Goal: Task Accomplishment & Management: Complete application form

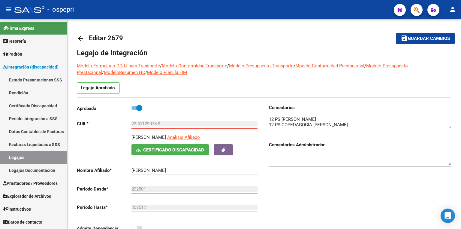
scroll to position [10, 0]
click at [43, 155] on link "Legajos" at bounding box center [33, 157] width 67 height 13
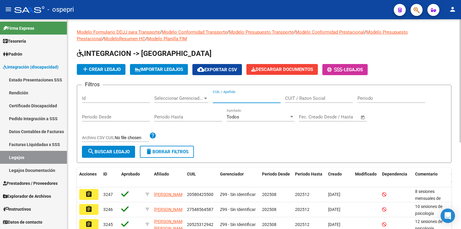
click at [252, 96] on input "CUIL / Apellido" at bounding box center [247, 97] width 68 height 5
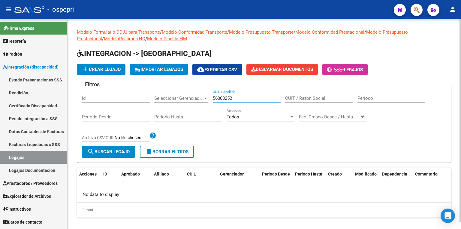
click at [231, 98] on input "56003252" at bounding box center [247, 97] width 68 height 5
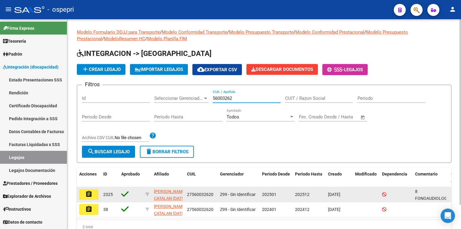
type input "56003262"
click at [89, 194] on mat-icon "assignment" at bounding box center [88, 193] width 7 height 7
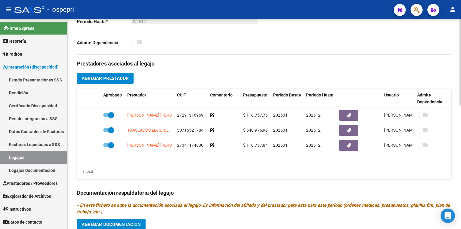
scroll to position [300, 0]
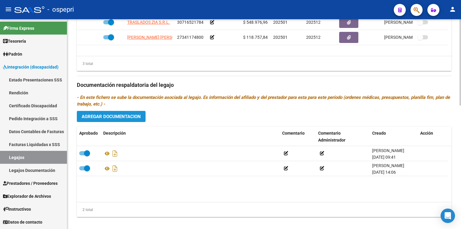
click at [130, 114] on span "Agregar Documentacion" at bounding box center [111, 116] width 59 height 5
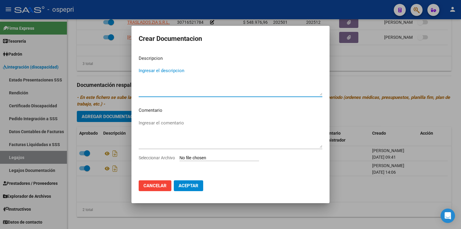
click at [222, 158] on input "Seleccionar Archivo" at bounding box center [219, 158] width 80 height 6
click at [158, 185] on span "Cancelar" at bounding box center [154, 185] width 23 height 5
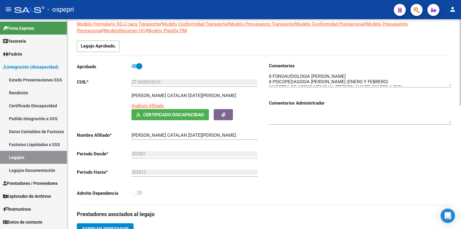
scroll to position [36, 0]
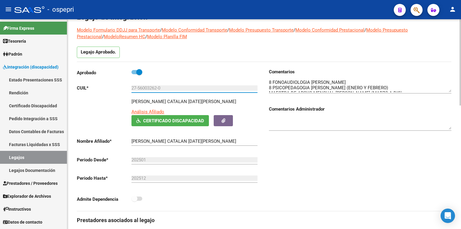
drag, startPoint x: 173, startPoint y: 88, endPoint x: 84, endPoint y: 93, distance: 88.9
click at [84, 92] on div "Aprobado CUIL * 27-56003262-0 Ingresar CUIL [PERSON_NAME] CATALAN [DATE][PERSON…" at bounding box center [168, 136] width 182 height 137
drag, startPoint x: 329, startPoint y: 165, endPoint x: 326, endPoint y: 166, distance: 3.6
click at [329, 165] on div "Comentarios Comentarios Administrador" at bounding box center [357, 139] width 187 height 142
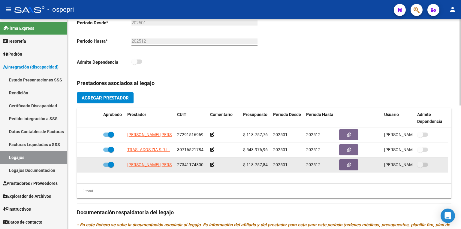
scroll to position [276, 0]
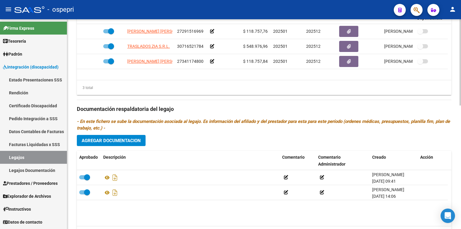
click at [123, 138] on span "Agregar Documentacion" at bounding box center [111, 140] width 59 height 5
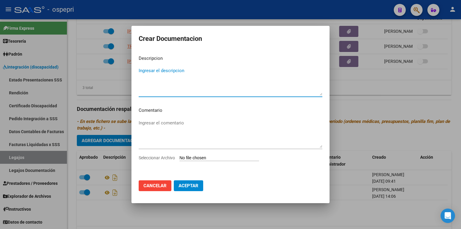
click at [212, 159] on input "Seleccionar Archivo" at bounding box center [219, 158] width 80 height 6
type input "C:\fakepath\27560032620.pdf"
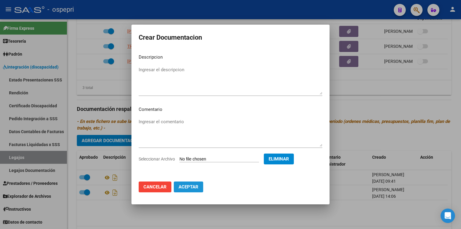
click at [193, 189] on span "Aceptar" at bounding box center [189, 186] width 20 height 5
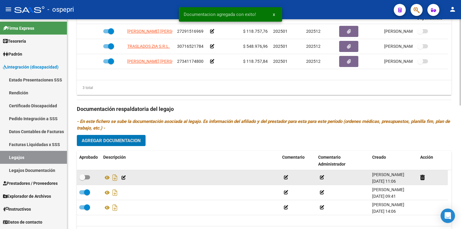
click at [86, 175] on span at bounding box center [84, 177] width 11 height 4
click at [82, 179] on input "checkbox" at bounding box center [82, 179] width 0 height 0
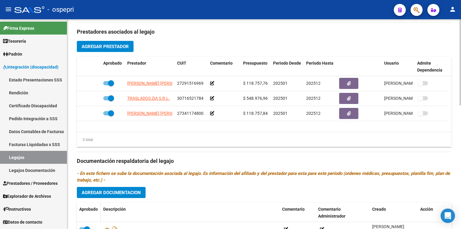
scroll to position [240, 0]
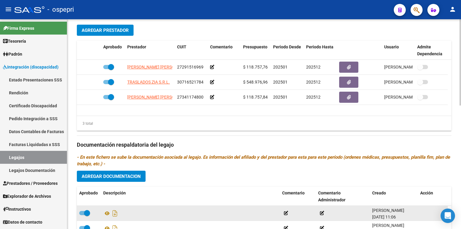
click at [84, 210] on span at bounding box center [87, 213] width 6 height 6
click at [82, 215] on input "checkbox" at bounding box center [82, 215] width 0 height 0
click at [422, 210] on icon at bounding box center [422, 213] width 5 height 6
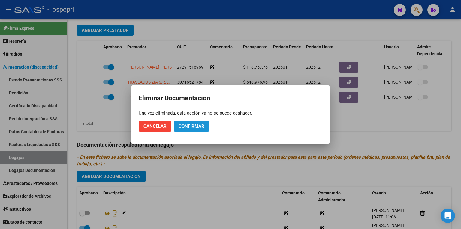
click at [185, 127] on span "Confirmar" at bounding box center [192, 125] width 26 height 5
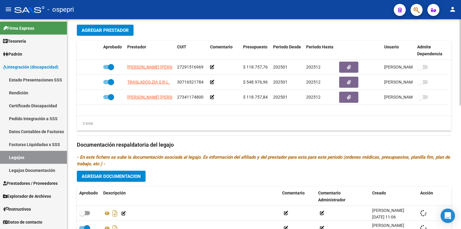
checkbox input "true"
click at [336, 118] on div "3 total" at bounding box center [264, 123] width 374 height 15
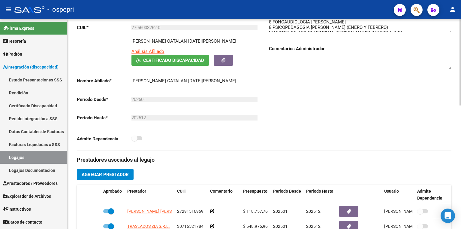
scroll to position [0, 0]
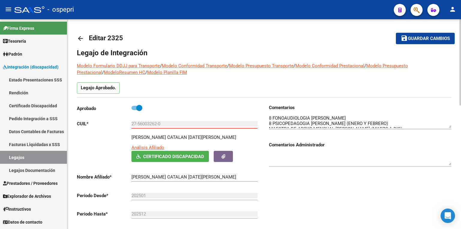
drag, startPoint x: 168, startPoint y: 123, endPoint x: 86, endPoint y: 128, distance: 81.8
click at [86, 128] on div "Aprobado CUIL * 27-56003262-0 Ingresar CUIL [PERSON_NAME] CATALAN [DATE][PERSON…" at bounding box center [168, 172] width 182 height 137
click at [317, 166] on div at bounding box center [360, 160] width 182 height 24
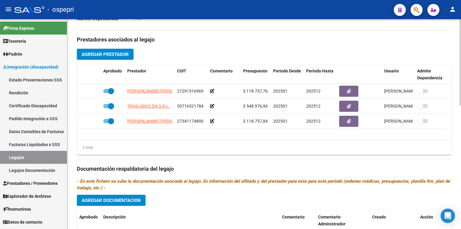
scroll to position [300, 0]
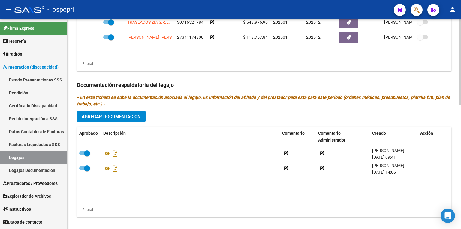
click at [121, 113] on span "Agregar Documentacion" at bounding box center [111, 115] width 59 height 5
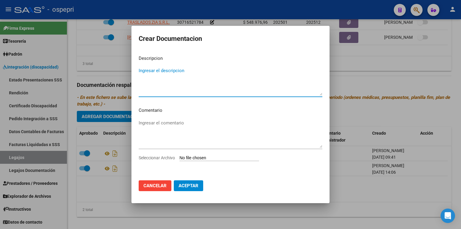
click at [207, 157] on input "Seleccionar Archivo" at bounding box center [219, 158] width 80 height 6
type input "C:\fakepath\27560032620.pdf"
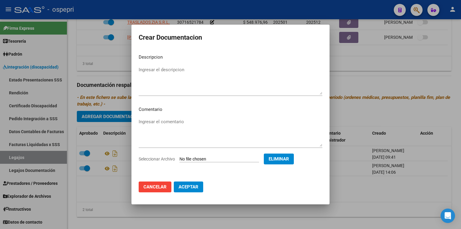
click at [188, 185] on span "Aceptar" at bounding box center [189, 186] width 20 height 5
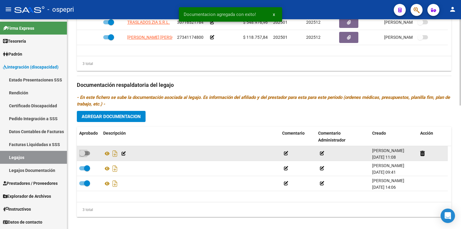
click at [89, 151] on span at bounding box center [84, 153] width 11 height 4
click at [82, 155] on input "checkbox" at bounding box center [82, 155] width 0 height 0
checkbox input "true"
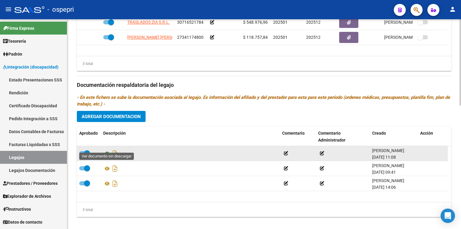
click at [104, 150] on icon at bounding box center [107, 153] width 8 height 7
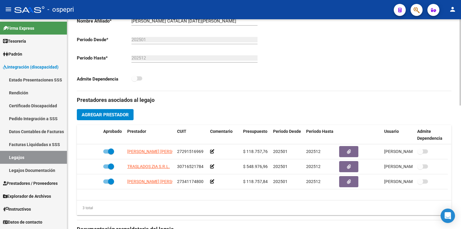
scroll to position [60, 0]
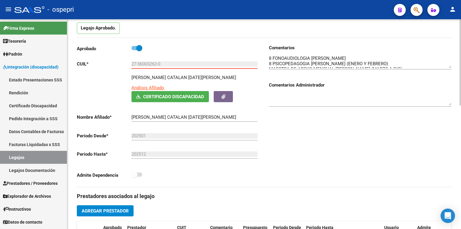
drag, startPoint x: 158, startPoint y: 63, endPoint x: 137, endPoint y: 63, distance: 20.4
click at [137, 63] on input "27-56003262-0" at bounding box center [194, 63] width 126 height 5
